Goal: Entertainment & Leisure: Consume media (video, audio)

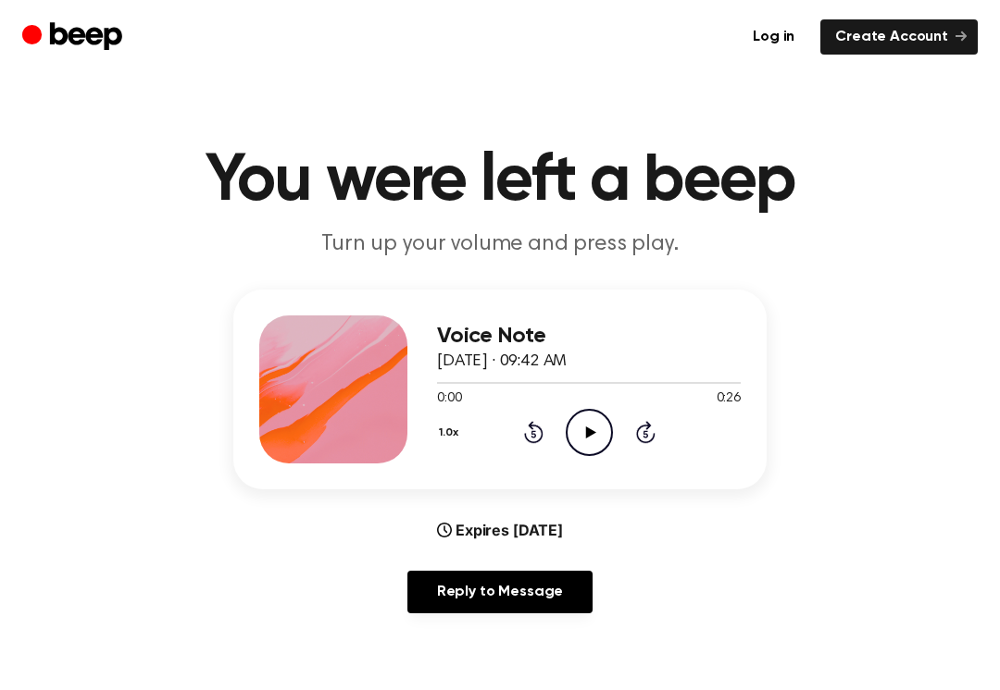
click at [610, 448] on icon "Play Audio" at bounding box center [589, 432] width 47 height 47
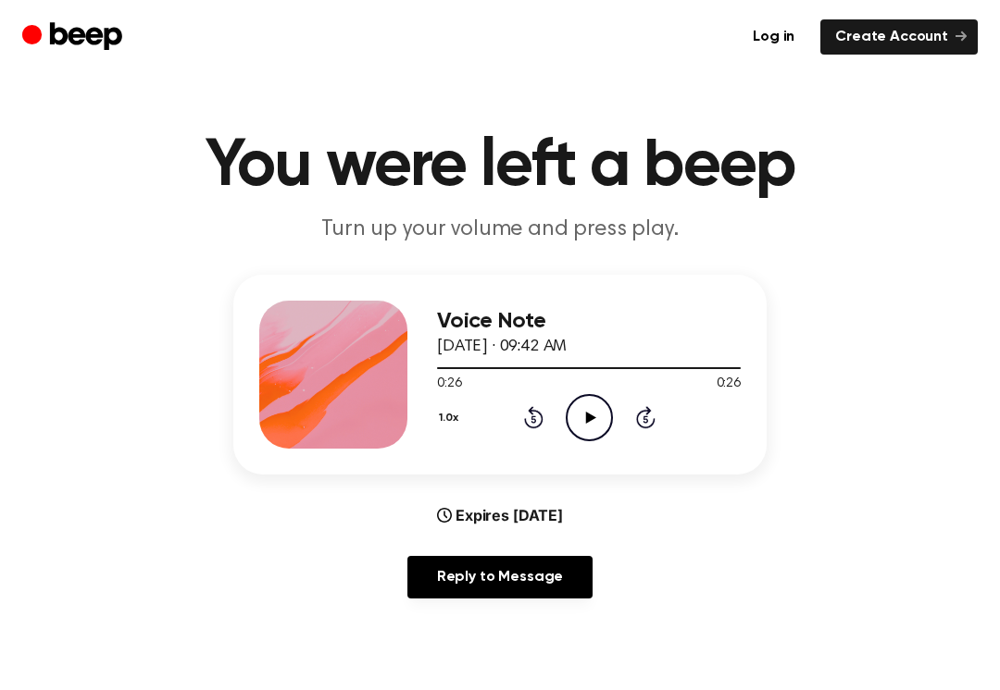
scroll to position [16, 0]
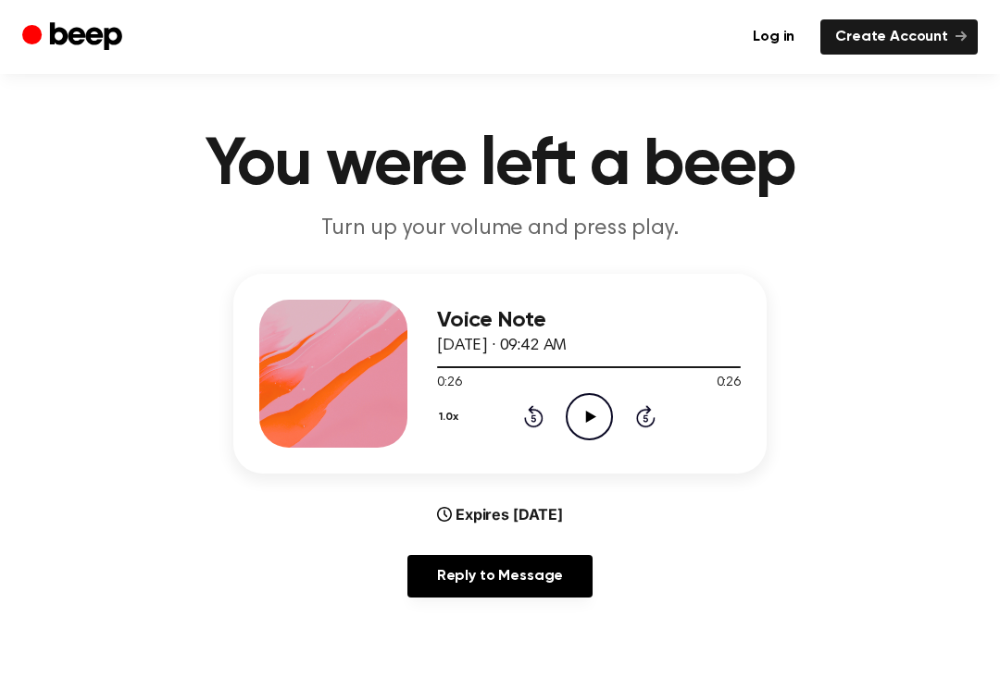
click at [535, 424] on icon "Rewind 5 seconds" at bounding box center [533, 416] width 20 height 24
click at [541, 412] on icon at bounding box center [533, 416] width 19 height 22
click at [536, 427] on icon at bounding box center [533, 416] width 19 height 22
click at [529, 428] on icon "Rewind 5 seconds" at bounding box center [533, 416] width 20 height 24
click at [533, 425] on icon "Rewind 5 seconds" at bounding box center [533, 416] width 20 height 24
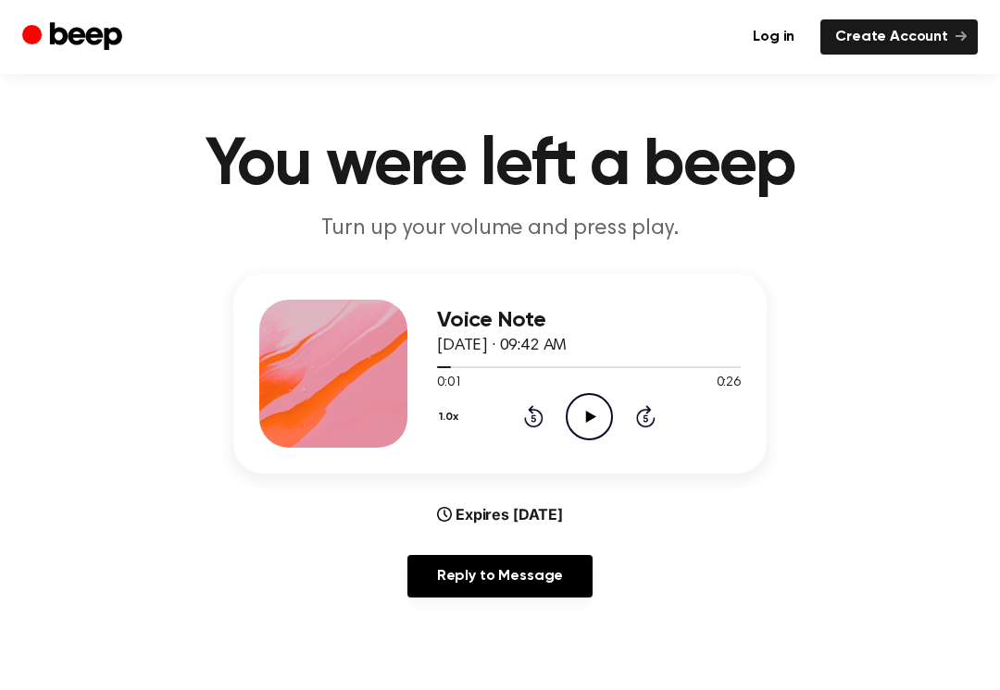
click at [535, 420] on icon at bounding box center [532, 419] width 5 height 7
click at [653, 422] on icon at bounding box center [645, 416] width 19 height 22
click at [651, 416] on icon "Skip 5 seconds" at bounding box center [645, 416] width 20 height 24
click at [652, 416] on icon "Skip 5 seconds" at bounding box center [645, 416] width 20 height 24
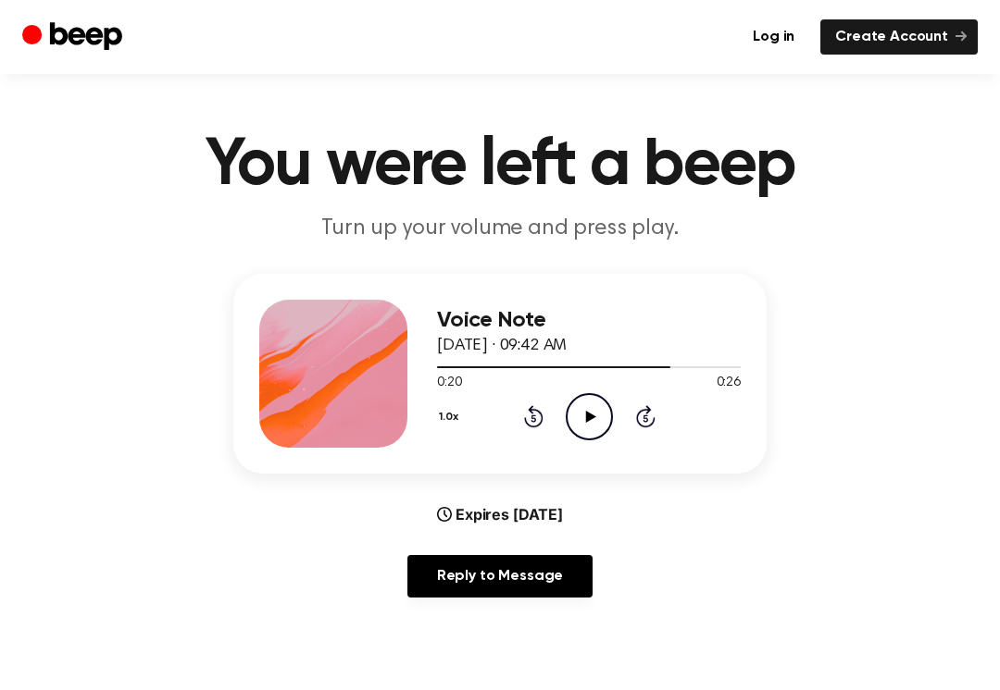
click at [651, 417] on icon "Skip 5 seconds" at bounding box center [645, 416] width 20 height 24
click at [651, 416] on icon "Skip 5 seconds" at bounding box center [645, 416] width 20 height 24
click at [650, 421] on icon "Skip 5 seconds" at bounding box center [645, 416] width 20 height 24
click at [650, 423] on icon "Skip 5 seconds" at bounding box center [645, 416] width 20 height 24
click at [650, 422] on icon "Skip 5 seconds" at bounding box center [645, 416] width 20 height 24
